Goal: Navigation & Orientation: Find specific page/section

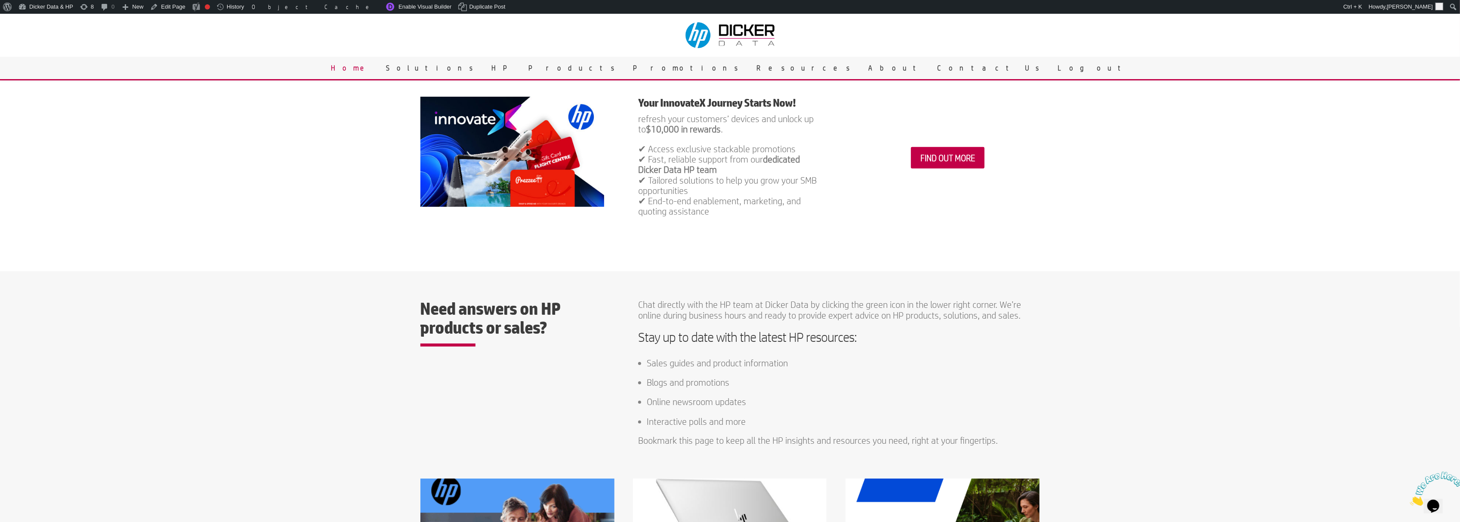
scroll to position [401, 0]
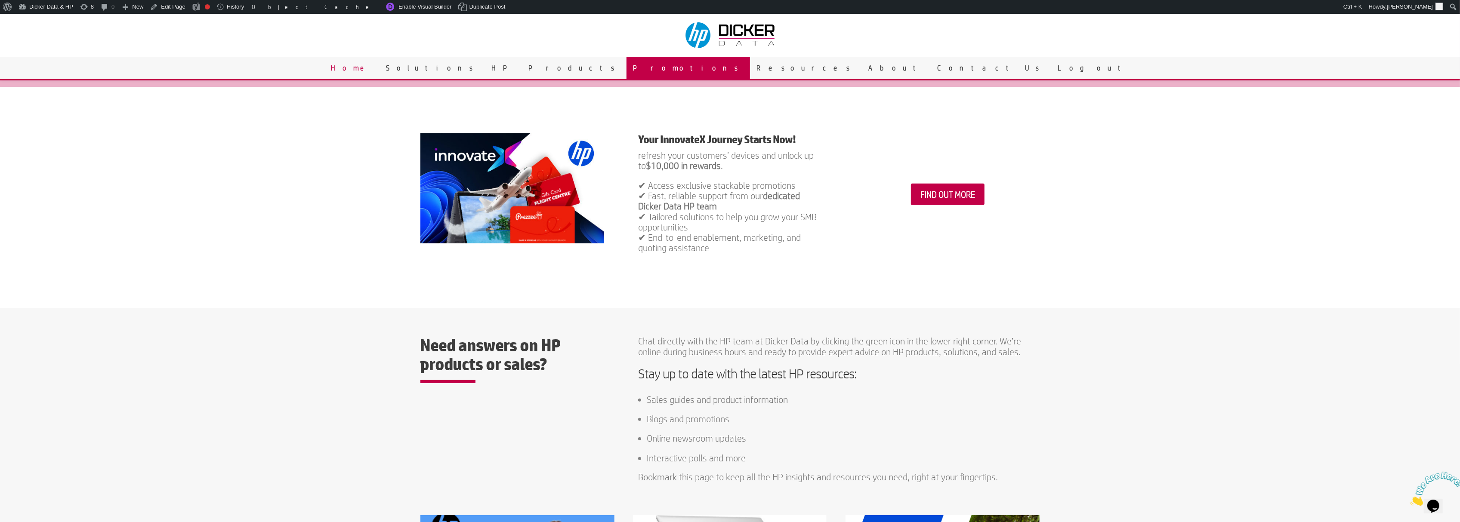
click at [703, 67] on link "Promotions" at bounding box center [687, 68] width 123 height 22
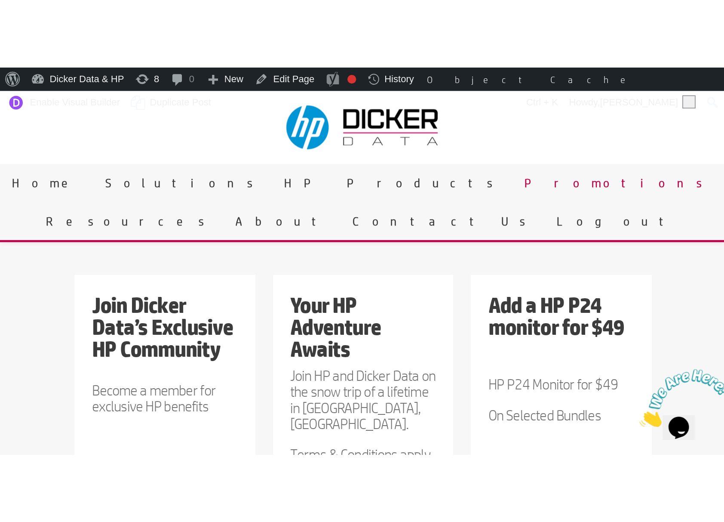
scroll to position [109, 0]
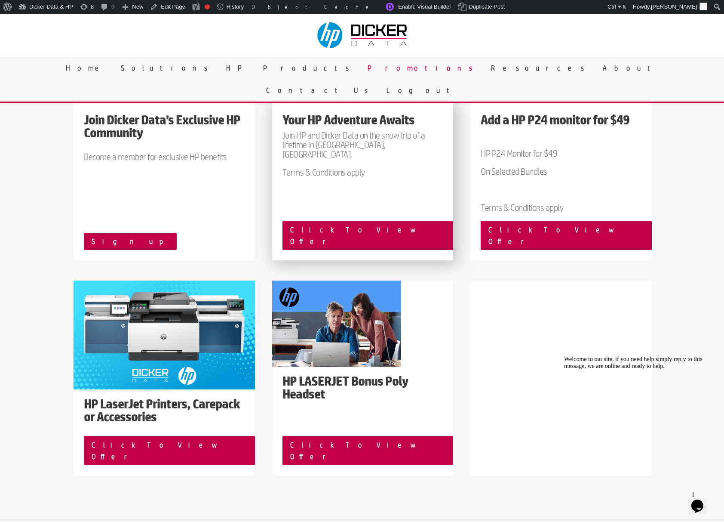
click at [400, 167] on p "Terms & Conditions apply" at bounding box center [363, 171] width 160 height 9
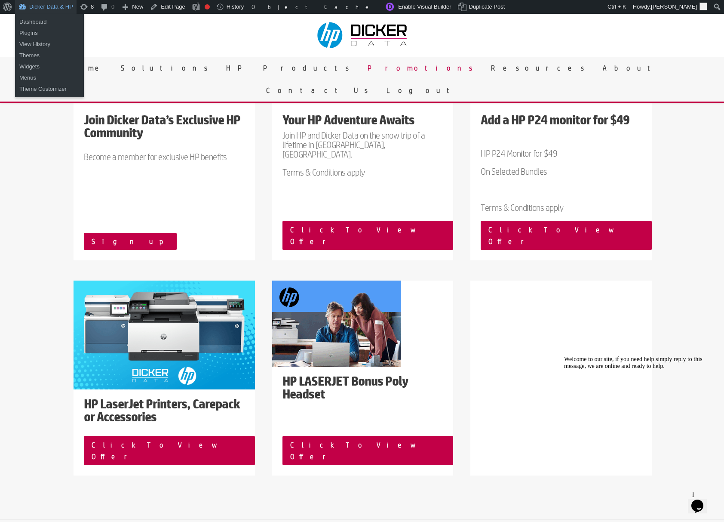
click at [44, 3] on link "Dicker Data & HP" at bounding box center [46, 7] width 62 height 14
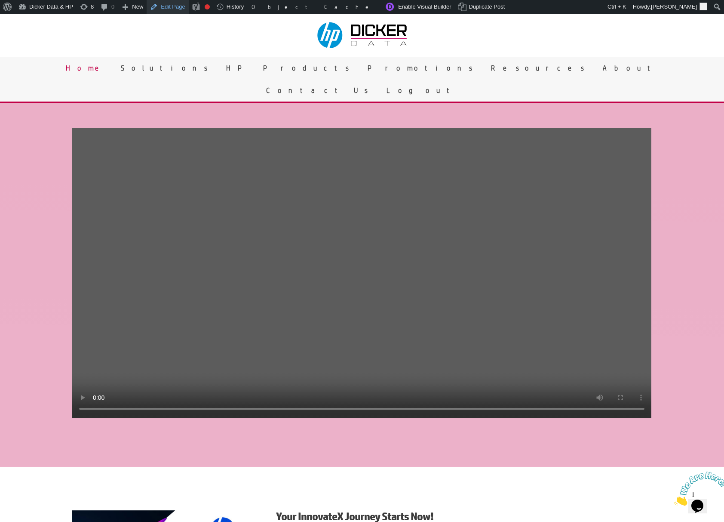
click at [165, 0] on link "Edit Page" at bounding box center [168, 7] width 42 height 14
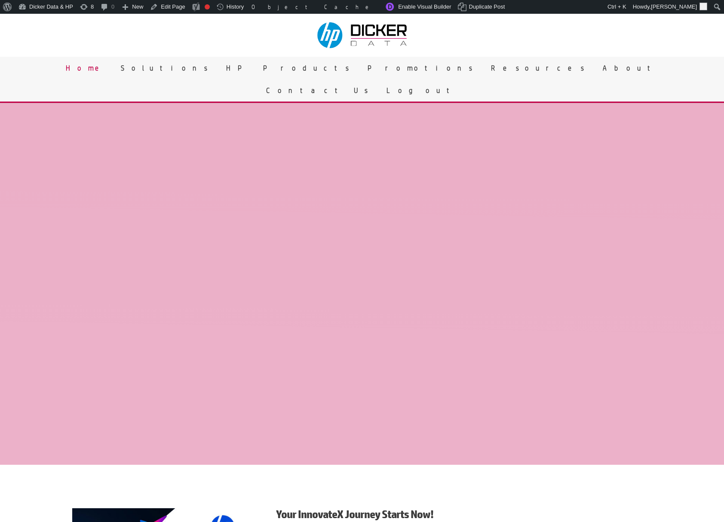
click at [361, 68] on link "Promotions" at bounding box center [422, 68] width 123 height 22
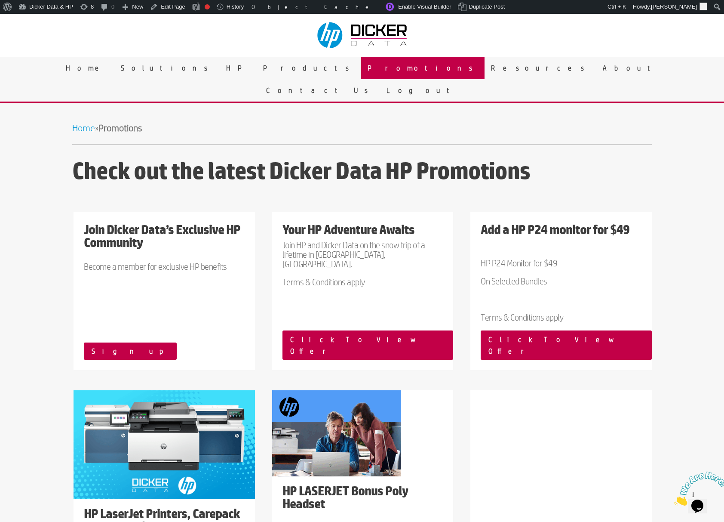
click at [361, 71] on link "Promotions" at bounding box center [422, 68] width 123 height 22
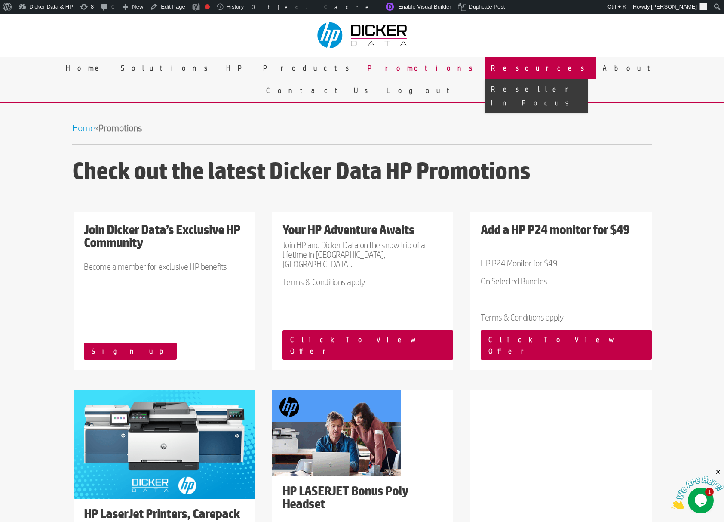
click at [485, 68] on link "Resources" at bounding box center [541, 68] width 112 height 22
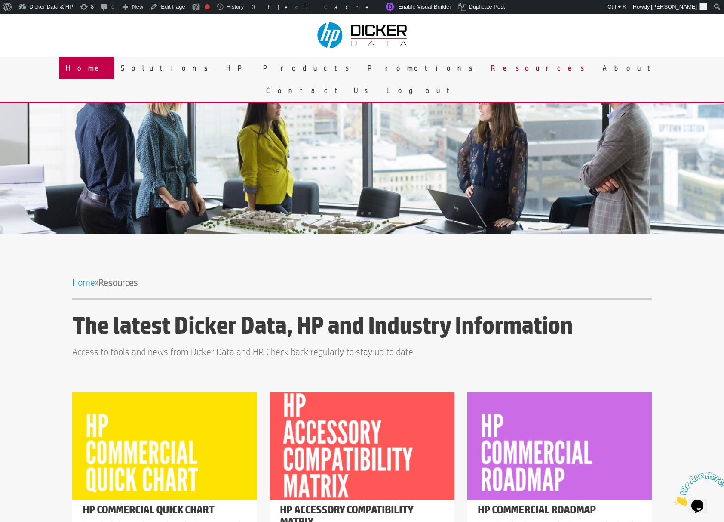
click at [114, 68] on link "Home" at bounding box center [86, 68] width 55 height 22
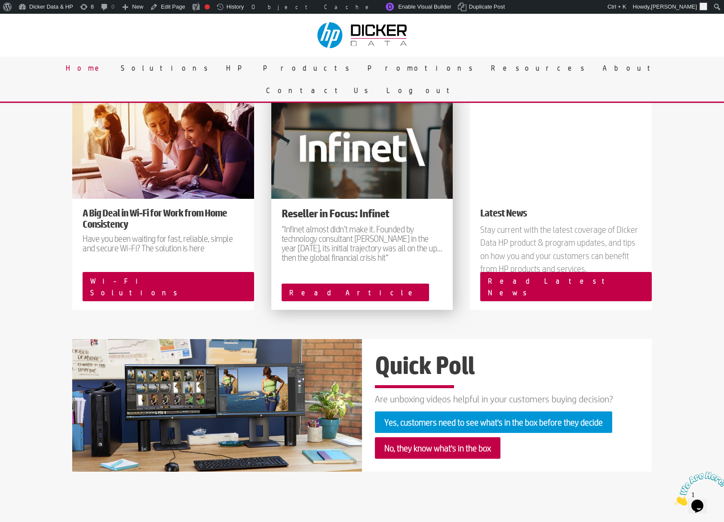
scroll to position [975, 0]
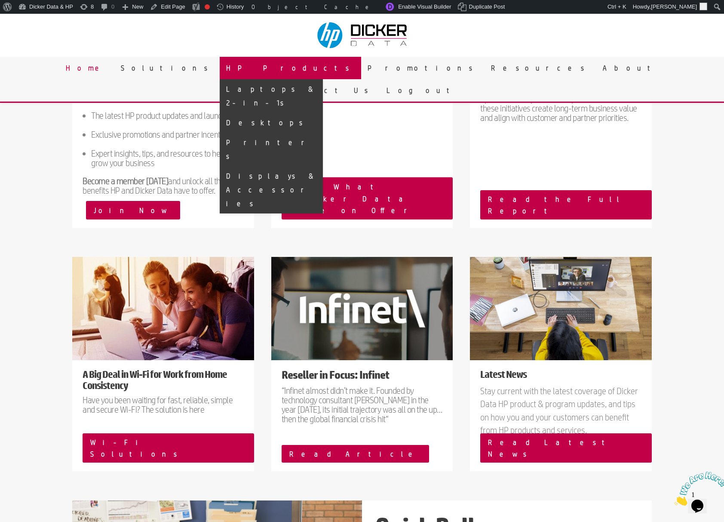
click at [305, 71] on link "HP Products" at bounding box center [291, 68] width 142 height 22
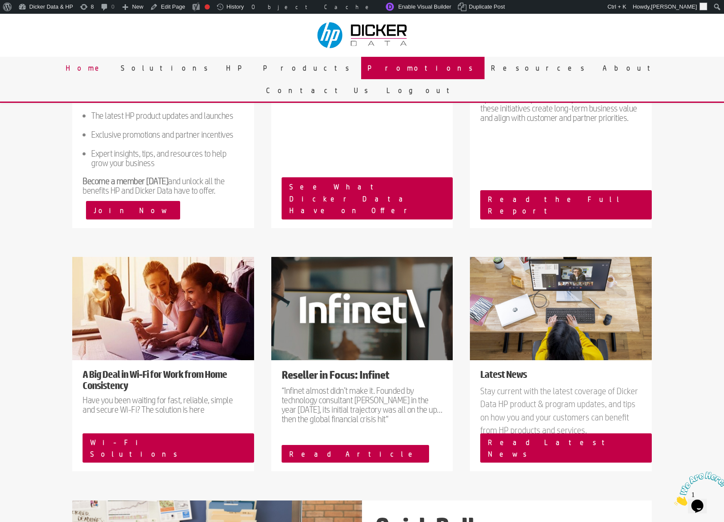
click at [361, 64] on link "Promotions" at bounding box center [422, 68] width 123 height 22
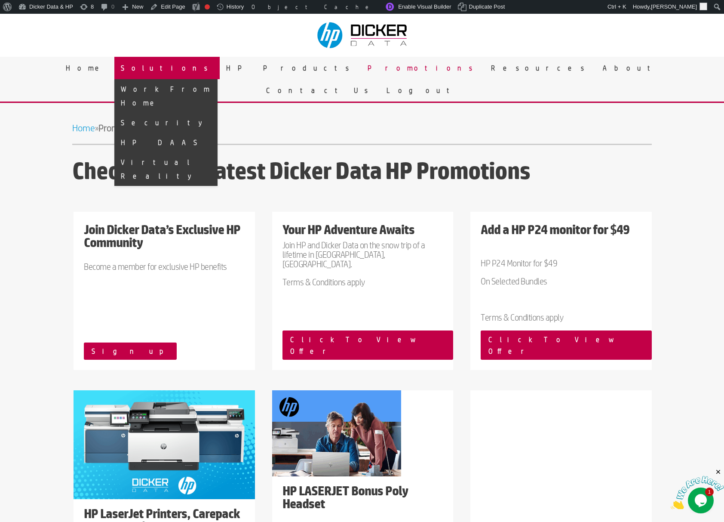
click at [220, 71] on link "Solutions" at bounding box center [166, 68] width 105 height 22
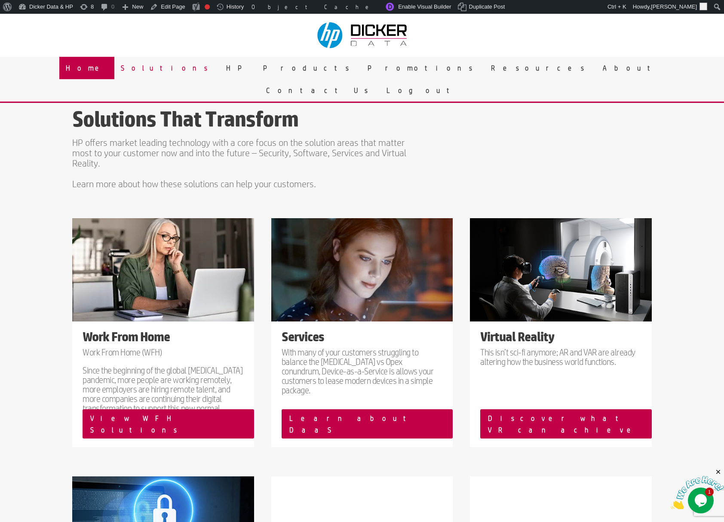
click at [114, 71] on link "Home" at bounding box center [86, 68] width 55 height 22
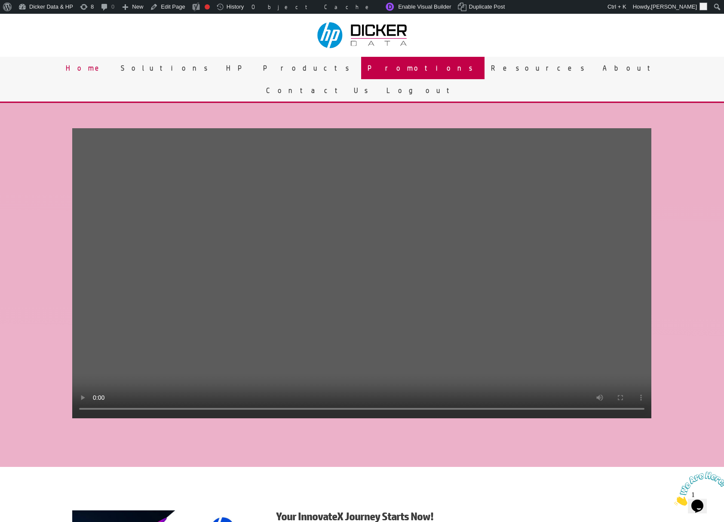
click at [361, 69] on link "Promotions" at bounding box center [422, 68] width 123 height 22
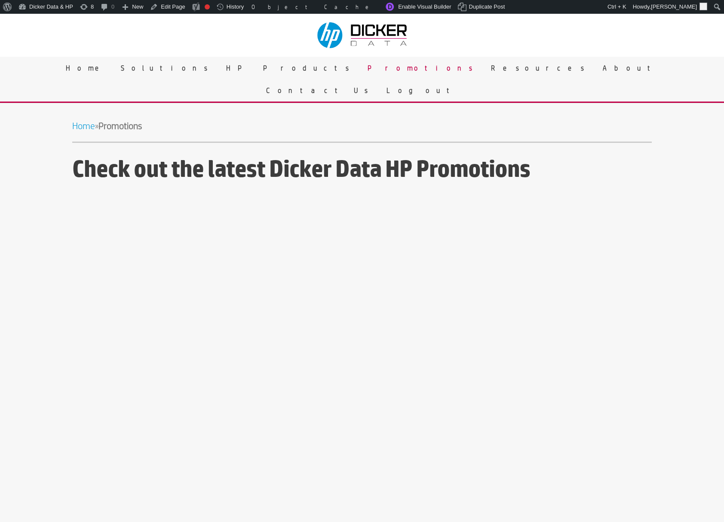
click at [485, 69] on link "Resources" at bounding box center [541, 68] width 112 height 22
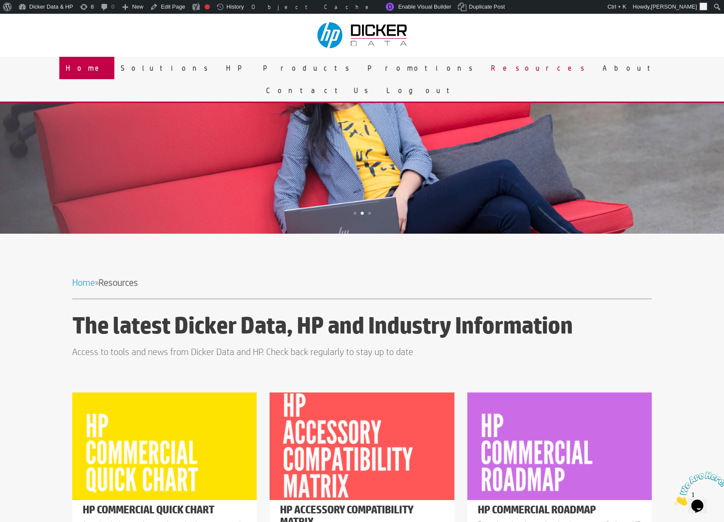
click at [114, 64] on link "Home" at bounding box center [86, 68] width 55 height 22
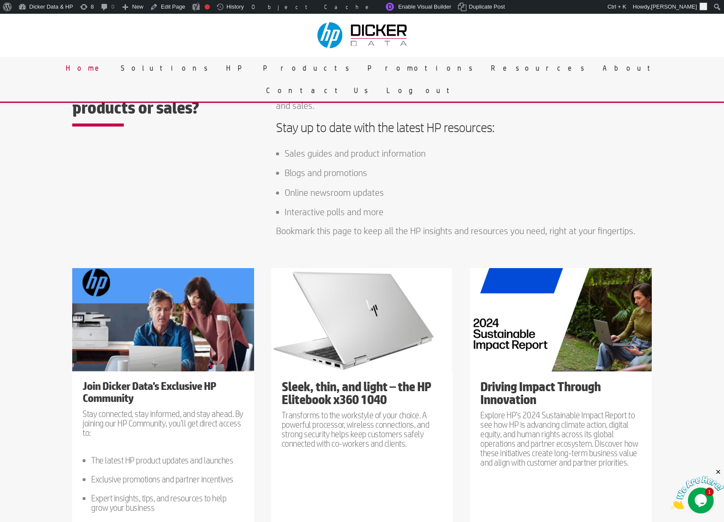
scroll to position [573, 0]
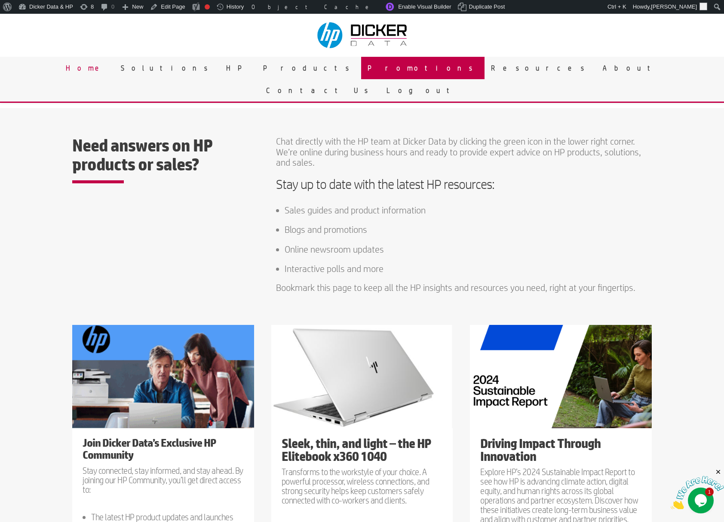
click at [361, 71] on link "Promotions" at bounding box center [422, 68] width 123 height 22
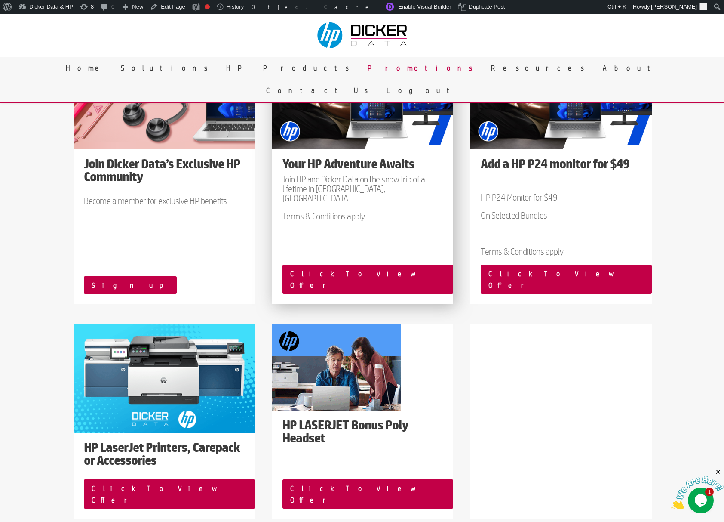
scroll to position [172, 0]
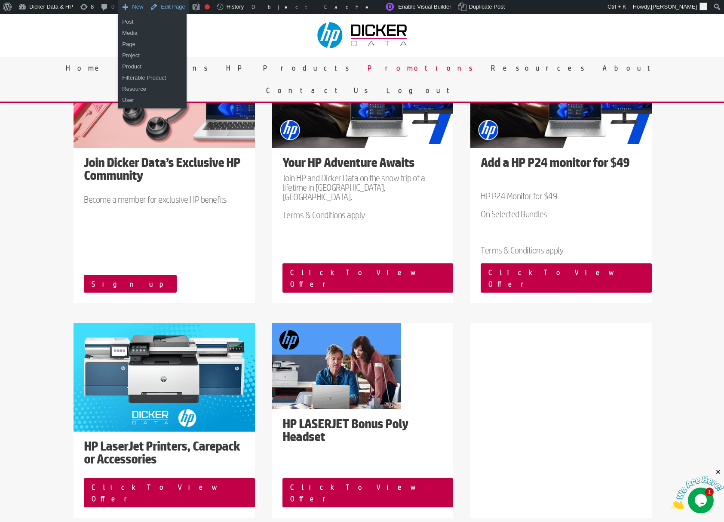
click at [167, 4] on link "Edit Page" at bounding box center [168, 7] width 42 height 14
